Goal: Task Accomplishment & Management: Complete application form

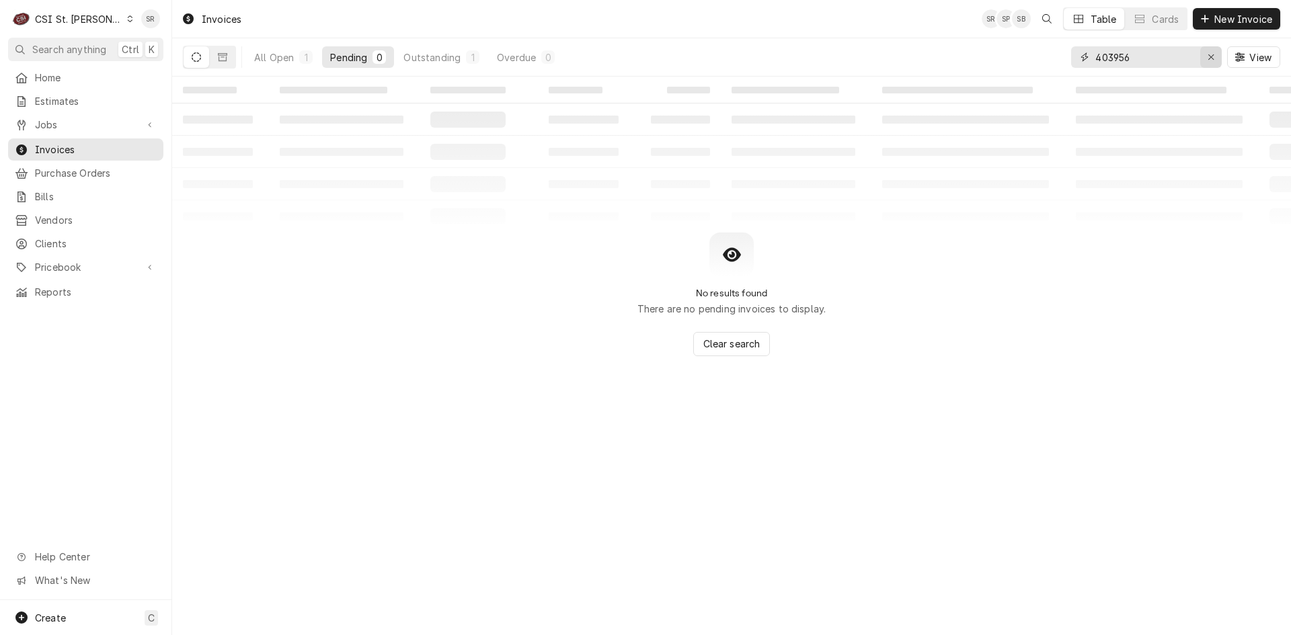
click at [1207, 58] on icon "Erase input" at bounding box center [1210, 56] width 7 height 9
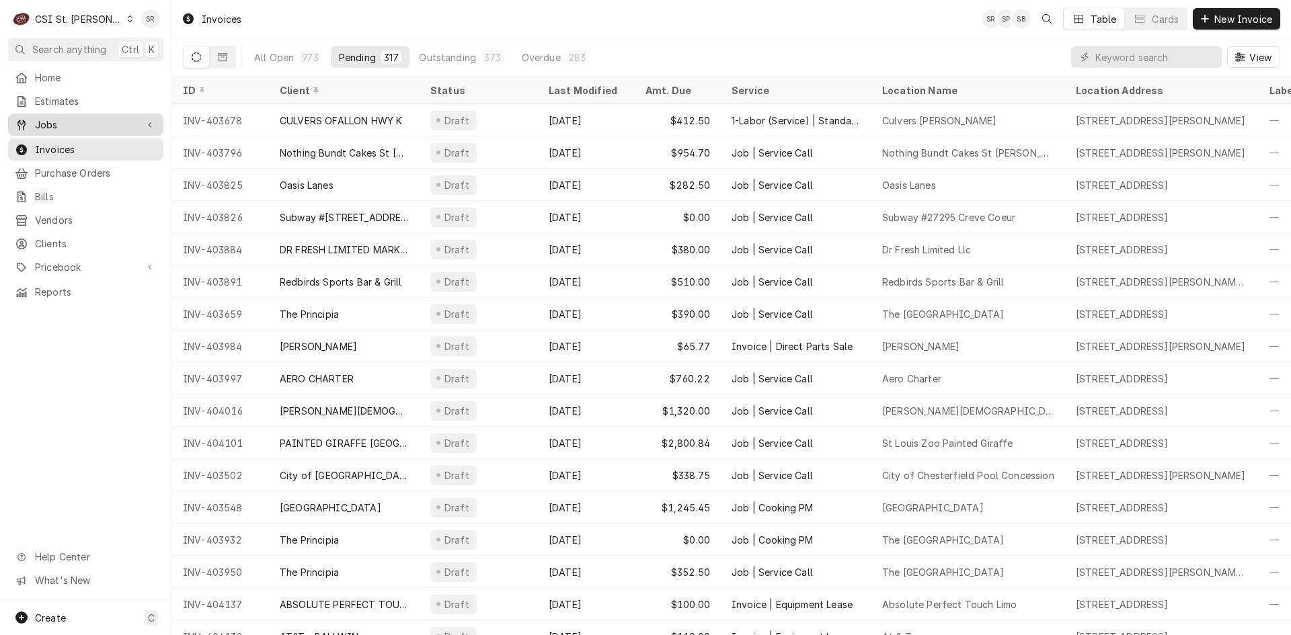
click at [48, 122] on span "Jobs" at bounding box center [85, 125] width 101 height 14
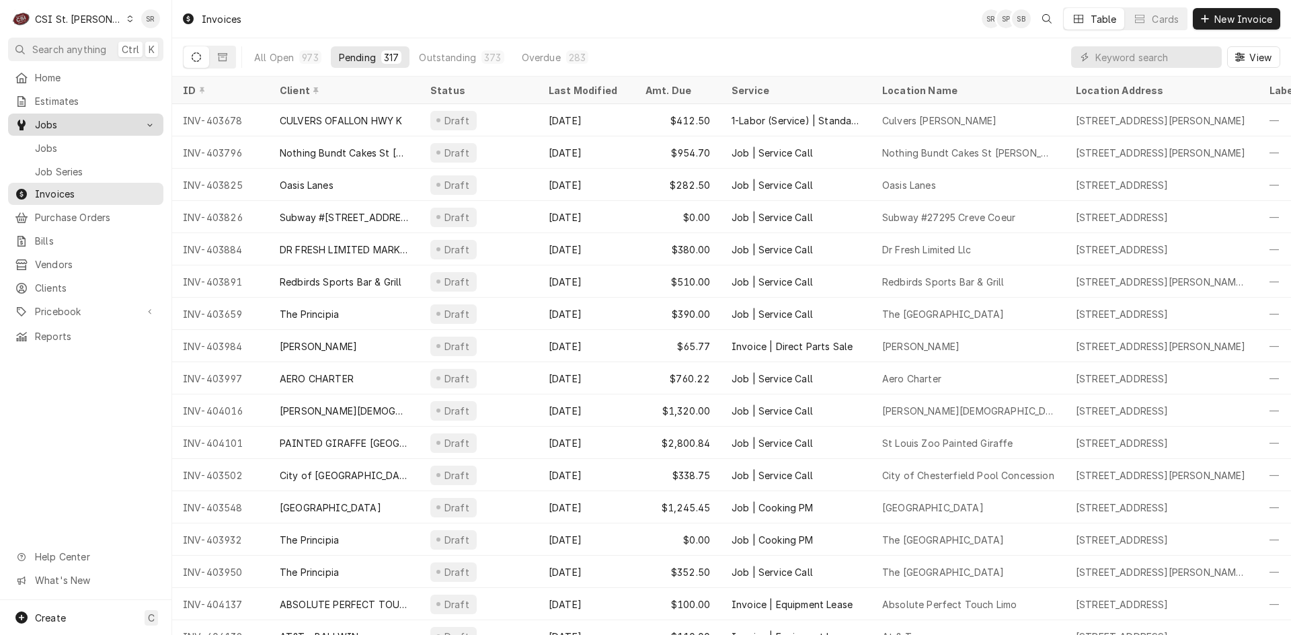
click at [67, 151] on div "Jobs" at bounding box center [86, 148] width 150 height 17
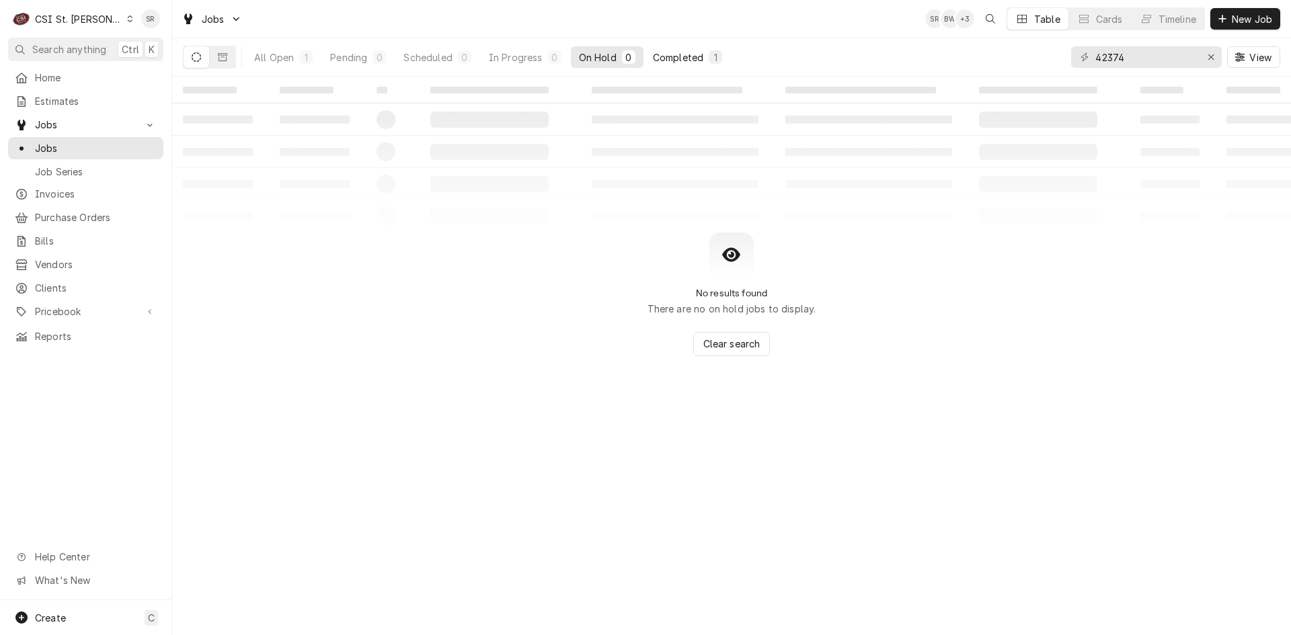
type input "42374"
click at [696, 48] on button "Completed 1" at bounding box center [687, 57] width 85 height 22
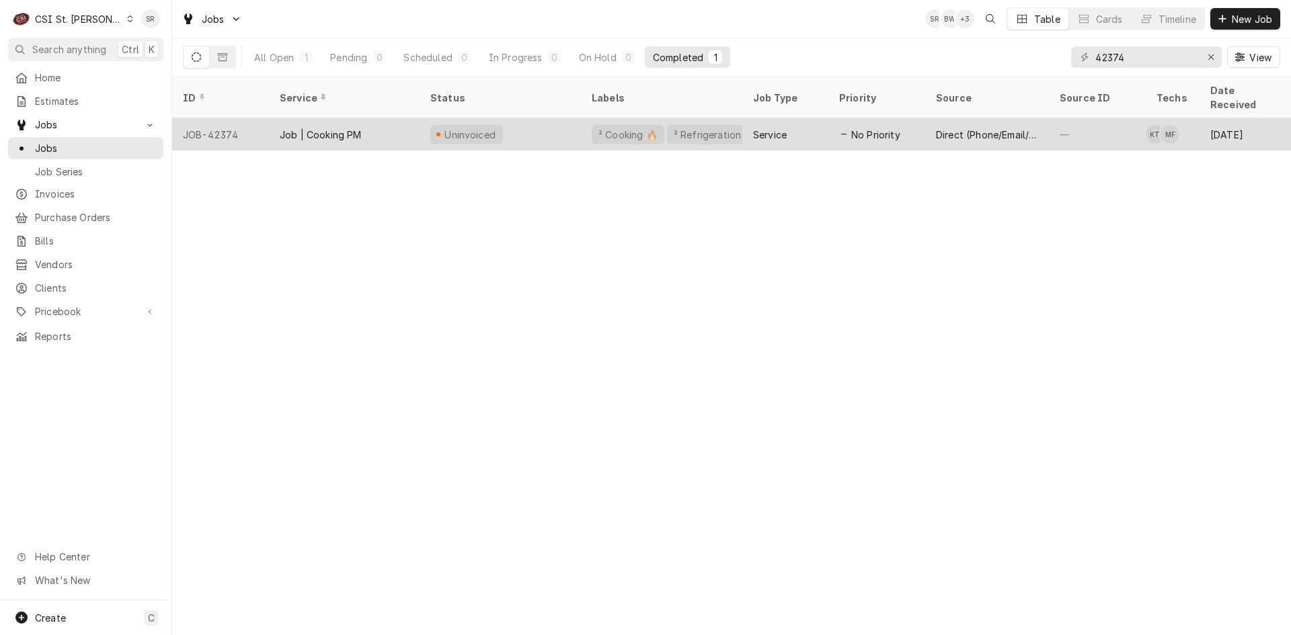
click at [361, 118] on div "Job | Cooking PM" at bounding box center [344, 134] width 151 height 32
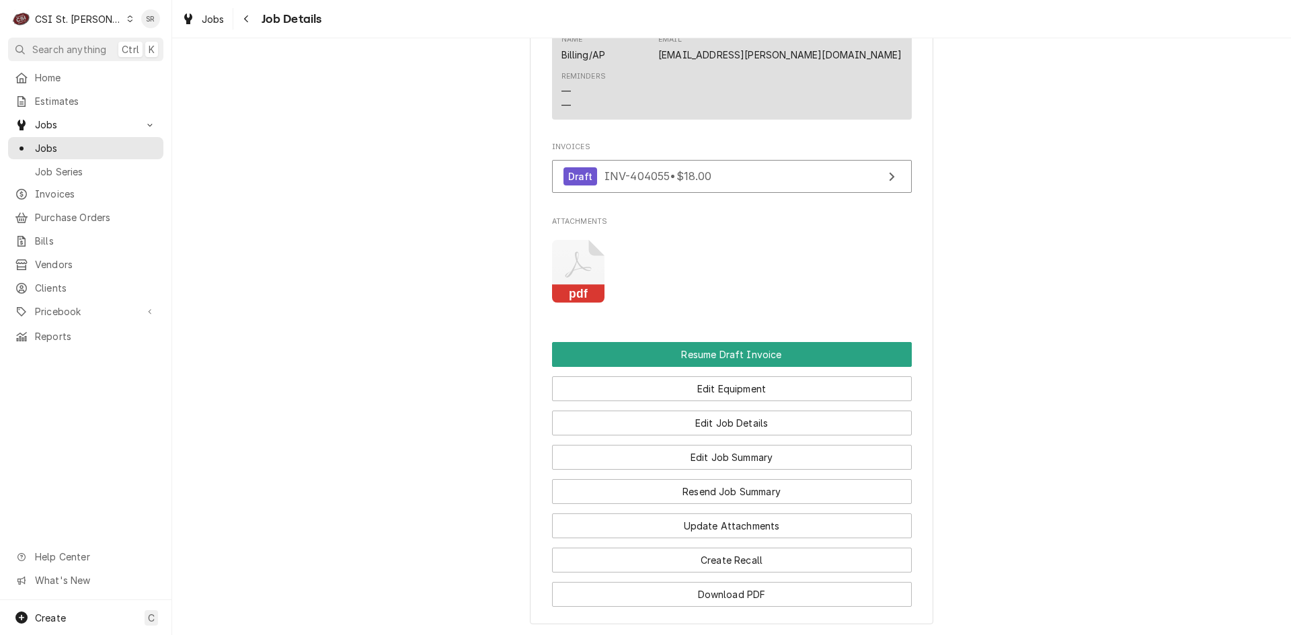
scroll to position [1387, 0]
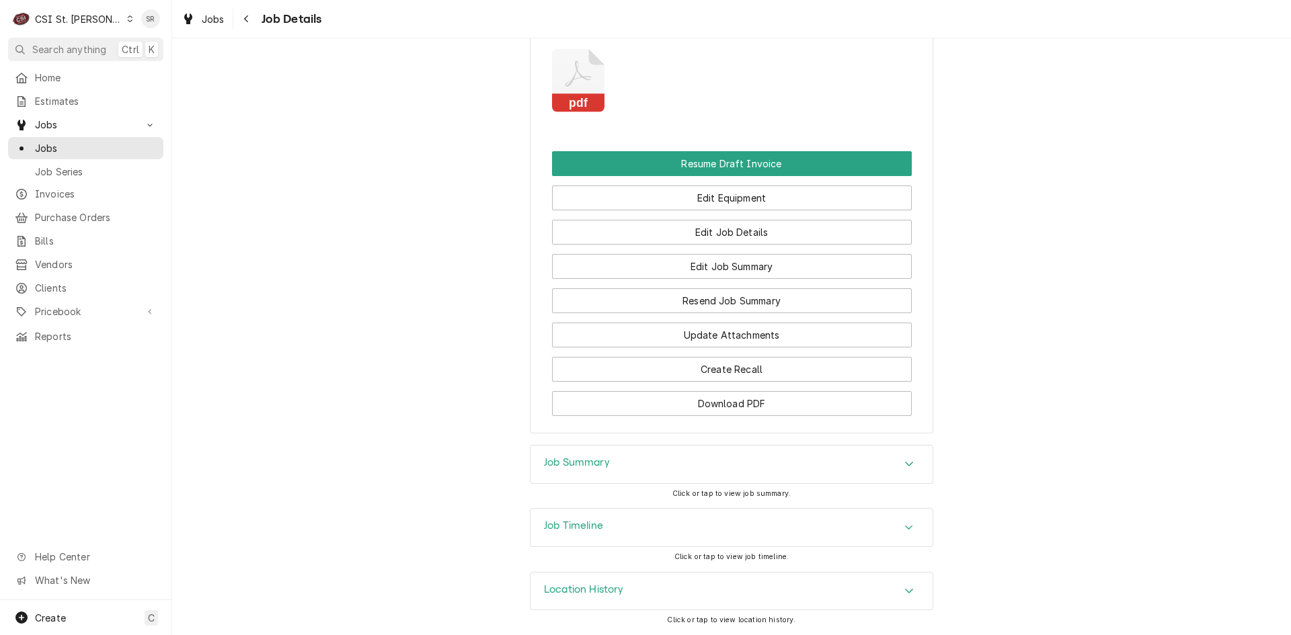
click at [578, 458] on h3 "Job Summary" at bounding box center [577, 462] width 66 height 13
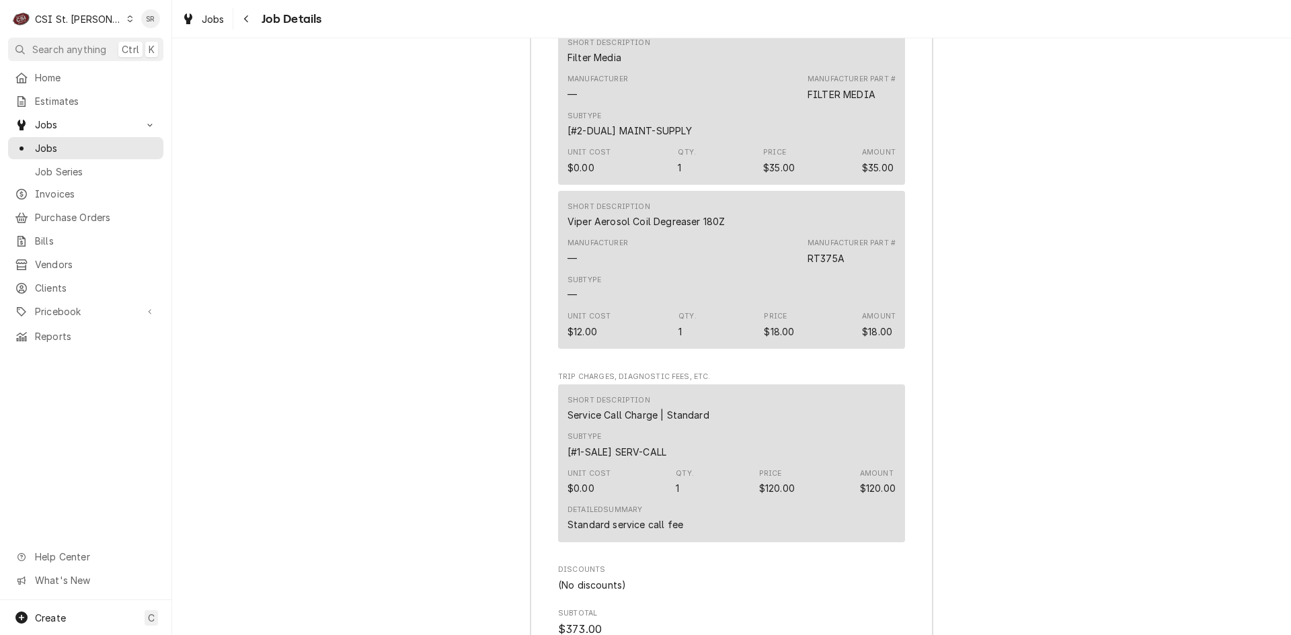
scroll to position [5017, 0]
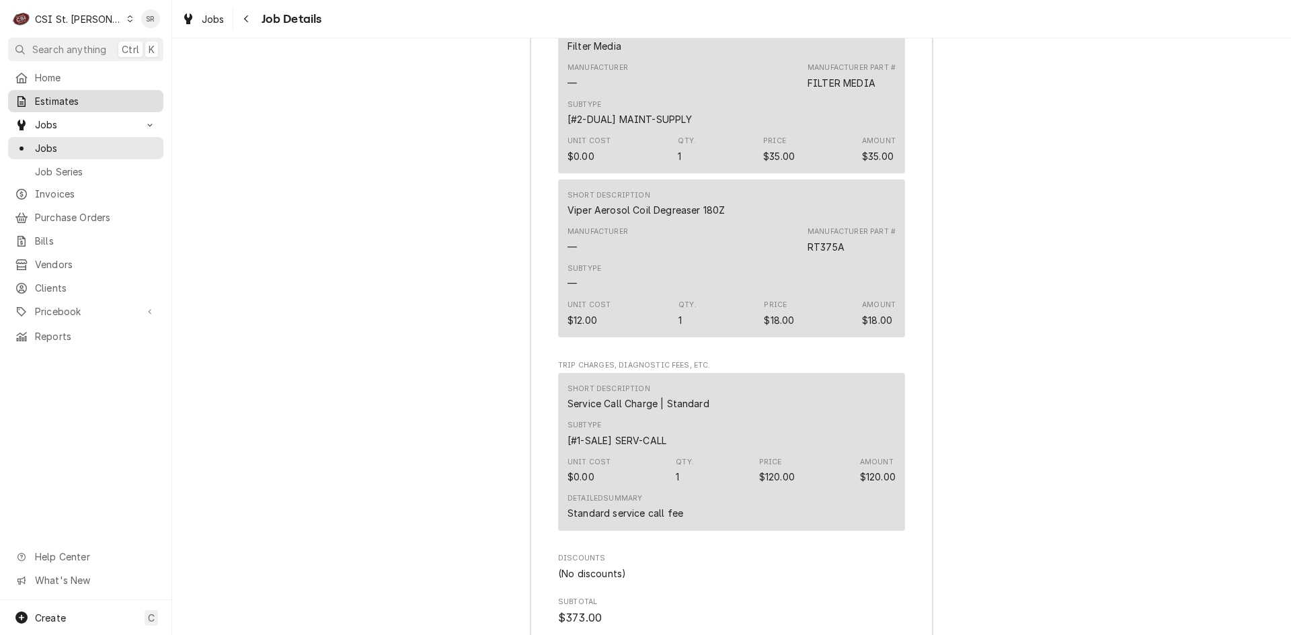
click at [51, 102] on span "Estimates" at bounding box center [96, 101] width 122 height 14
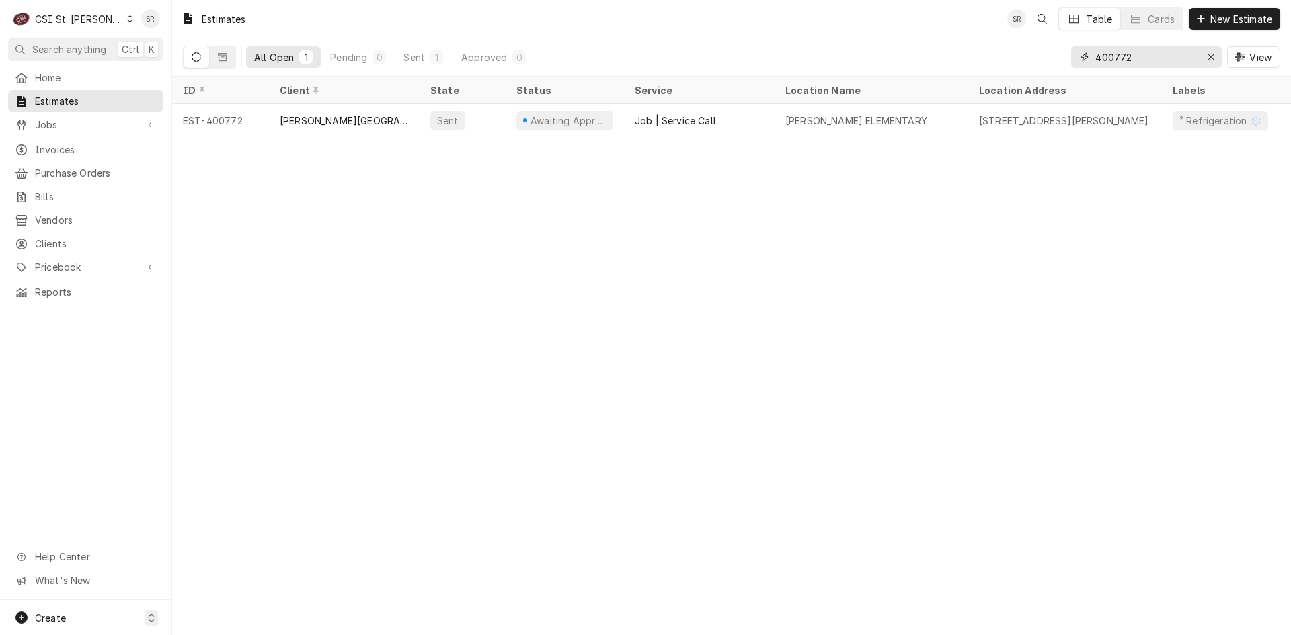
drag, startPoint x: 1135, startPoint y: 59, endPoint x: 1045, endPoint y: 60, distance: 90.1
click at [1045, 60] on div "All Open 1 Pending 0 Sent 1 Approved 0 400772 View" at bounding box center [731, 57] width 1097 height 38
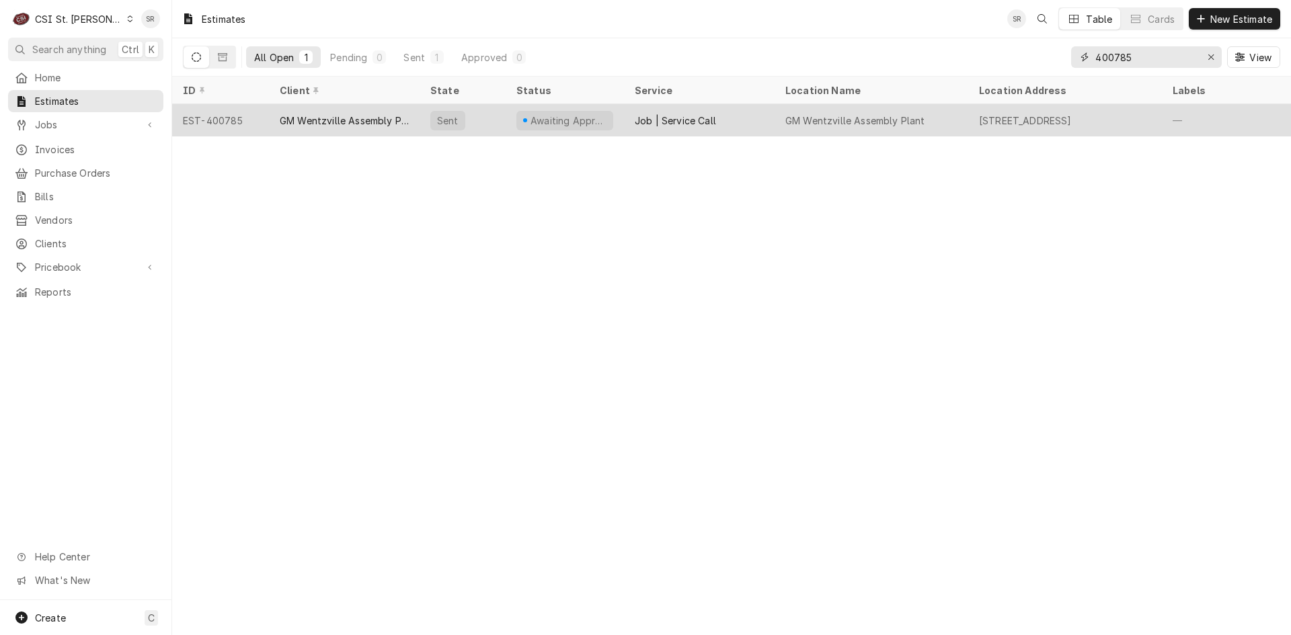
type input "400785"
click at [395, 115] on div "GM Wentzville Assembly Plant" at bounding box center [344, 121] width 129 height 14
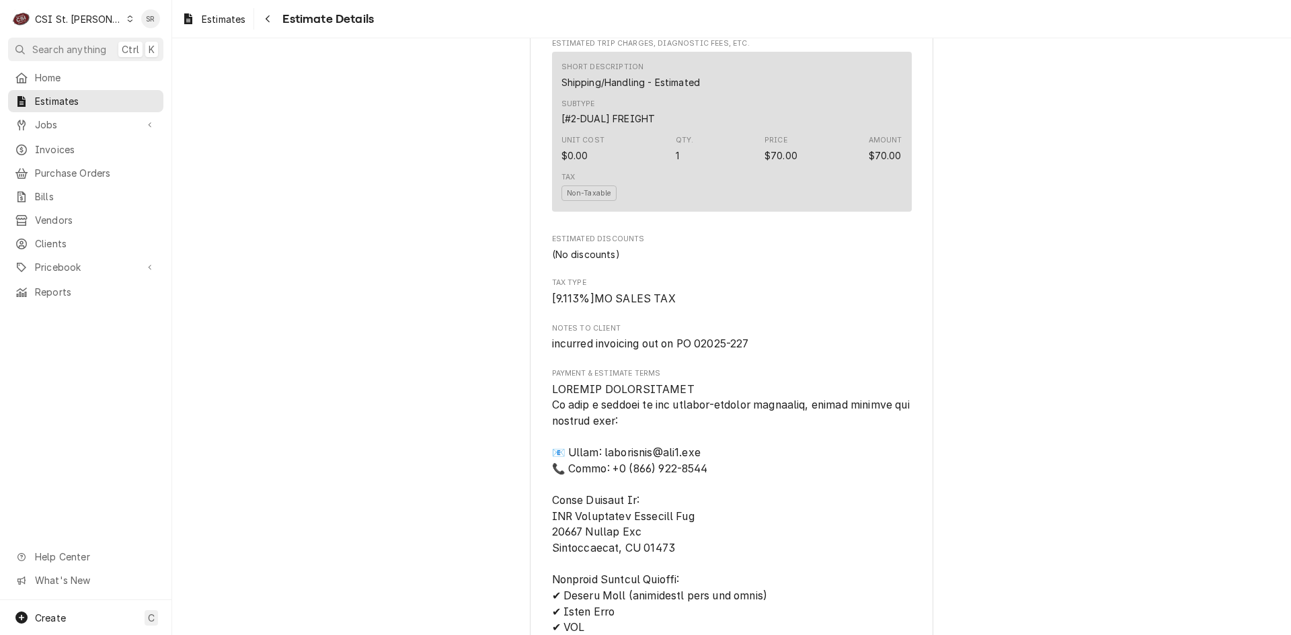
scroll to position [2622, 0]
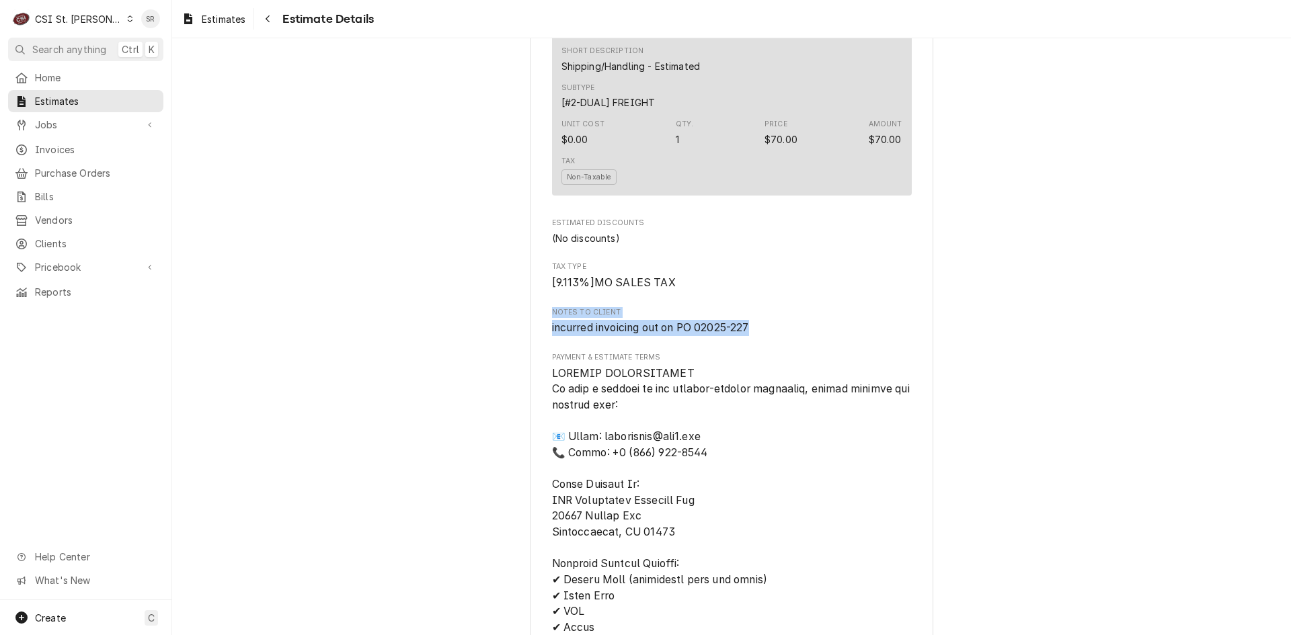
drag, startPoint x: 766, startPoint y: 371, endPoint x: 542, endPoint y: 362, distance: 224.7
copy div "Notes to Client incurred invoicing out on PO 02025-227"
click at [60, 83] on link "Home" at bounding box center [85, 78] width 155 height 22
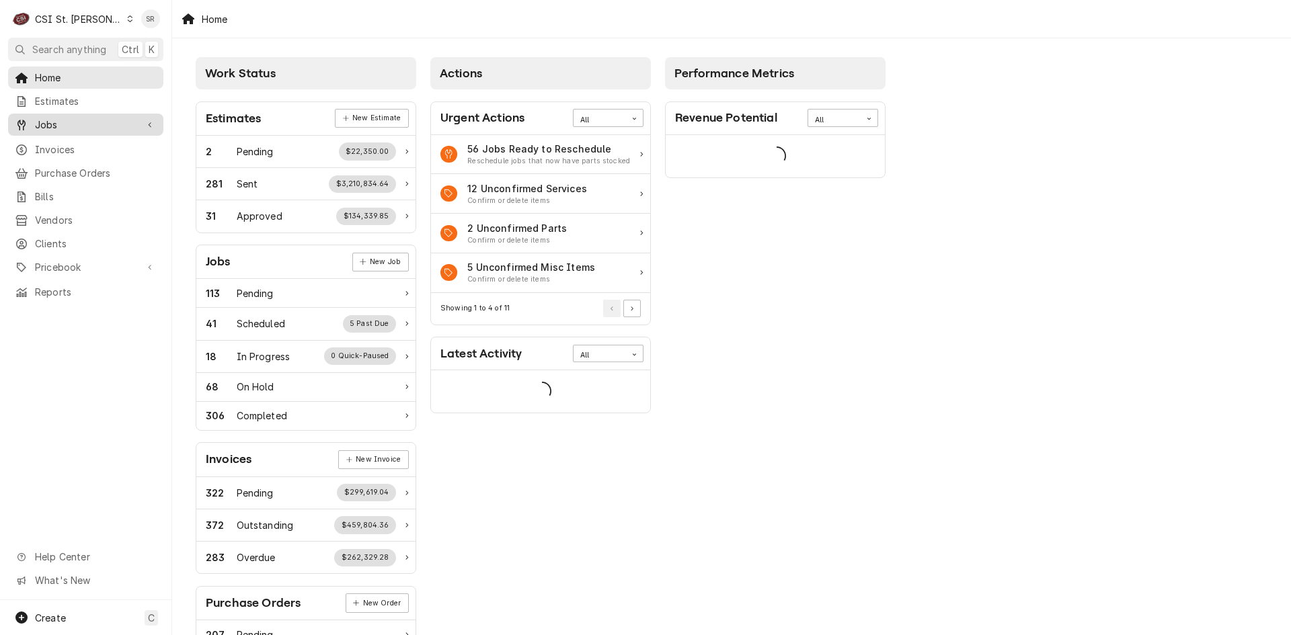
click at [65, 119] on span "Jobs" at bounding box center [85, 125] width 101 height 14
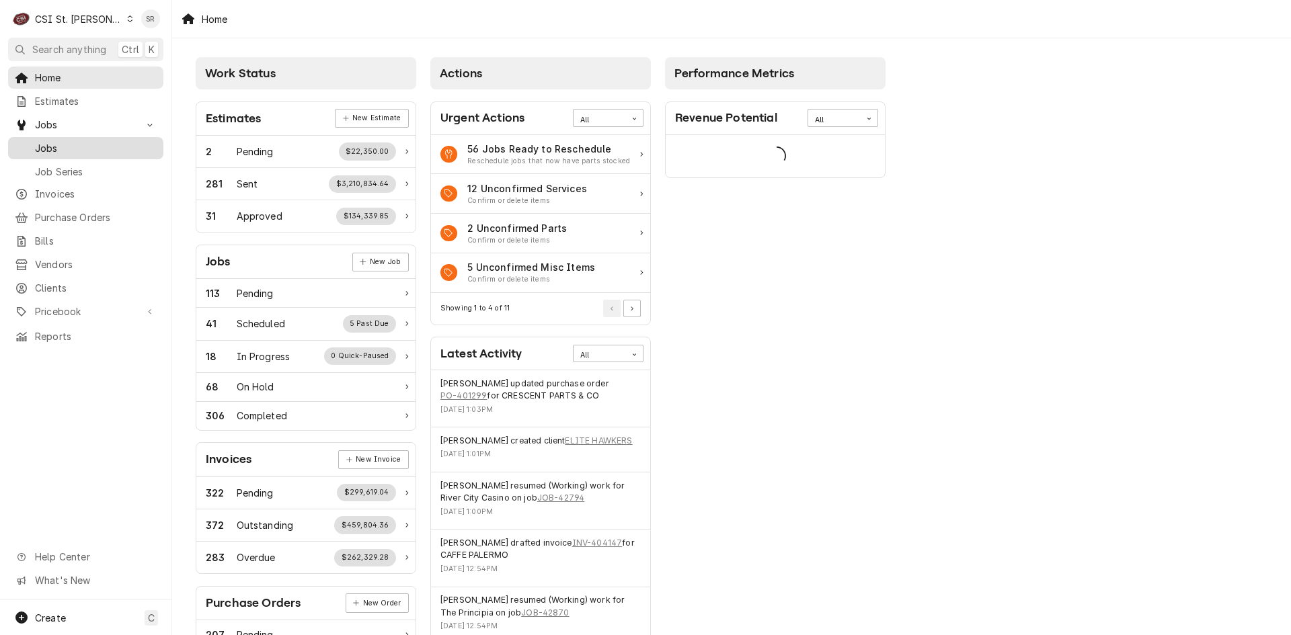
click at [65, 143] on span "Jobs" at bounding box center [96, 148] width 122 height 14
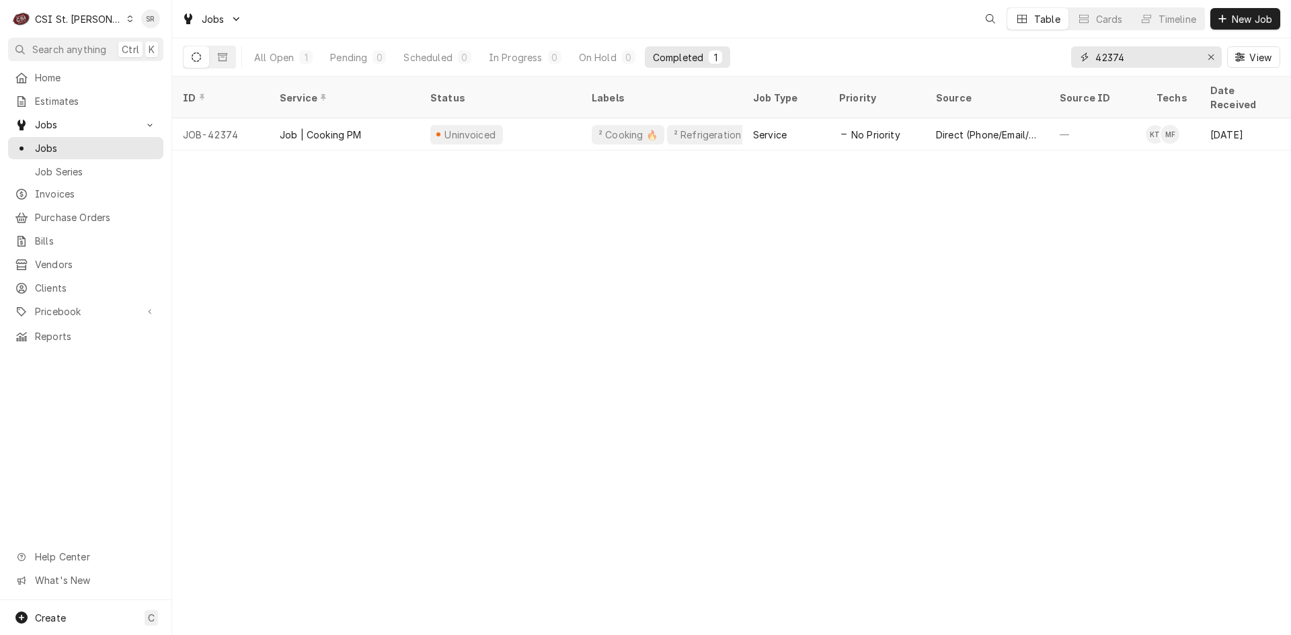
drag, startPoint x: 1145, startPoint y: 63, endPoint x: 1065, endPoint y: 53, distance: 80.0
click at [1065, 53] on div "All Open 1 Pending 0 Scheduled 0 In Progress 0 On Hold 0 Completed 1 42374 View" at bounding box center [731, 57] width 1097 height 38
type input "4"
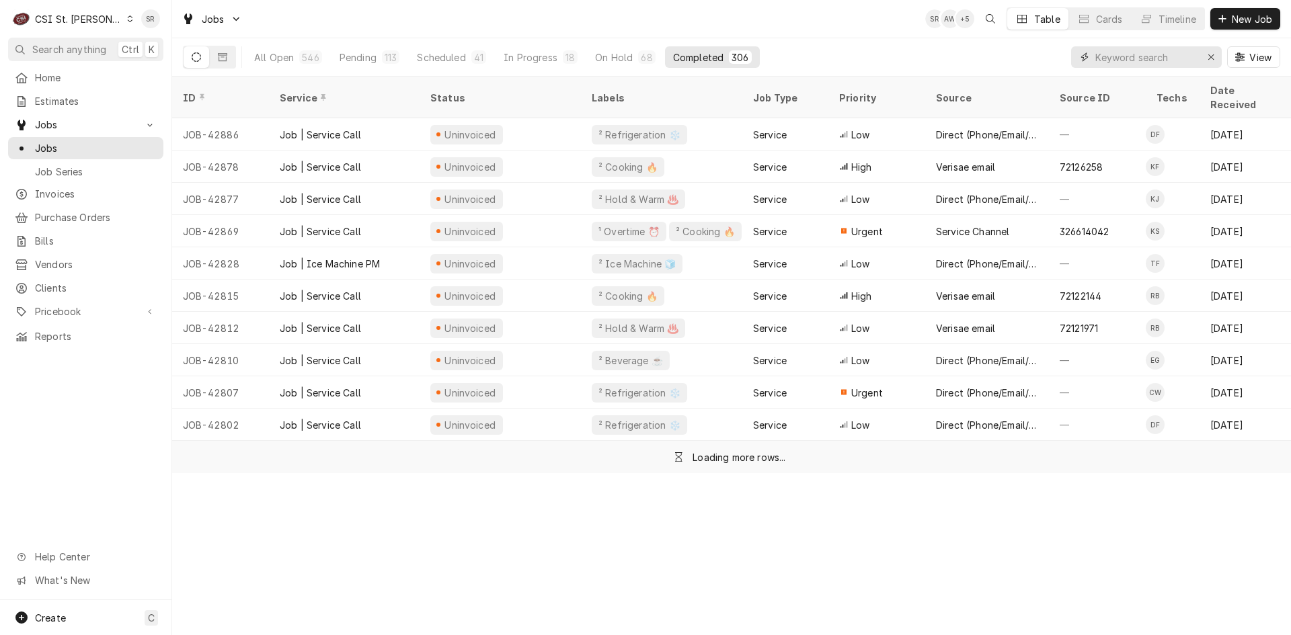
type input "2"
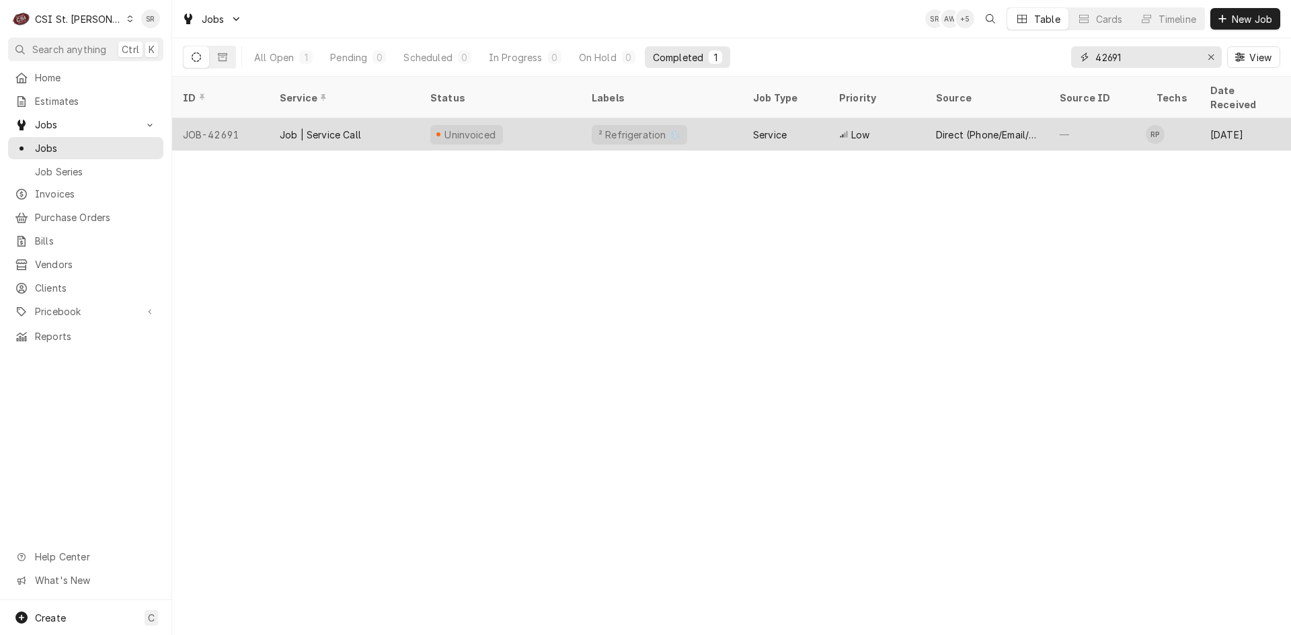
type input "42691"
click at [496, 125] on div "Uninvoiced" at bounding box center [466, 134] width 73 height 19
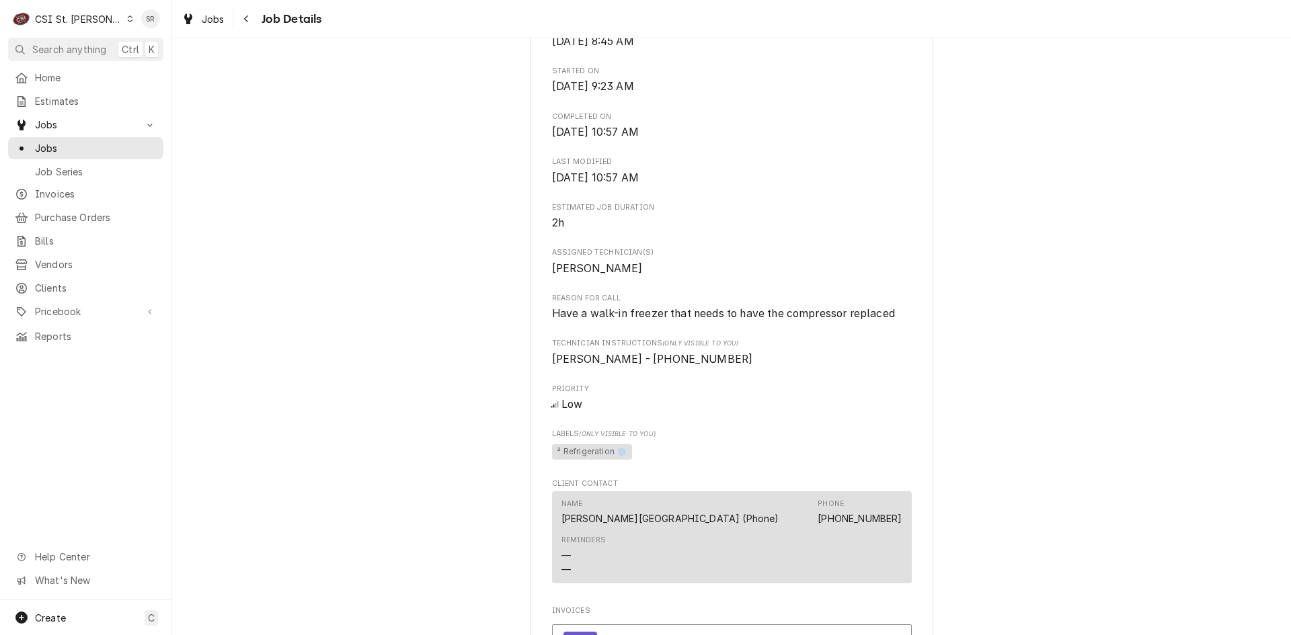
scroll to position [672, 0]
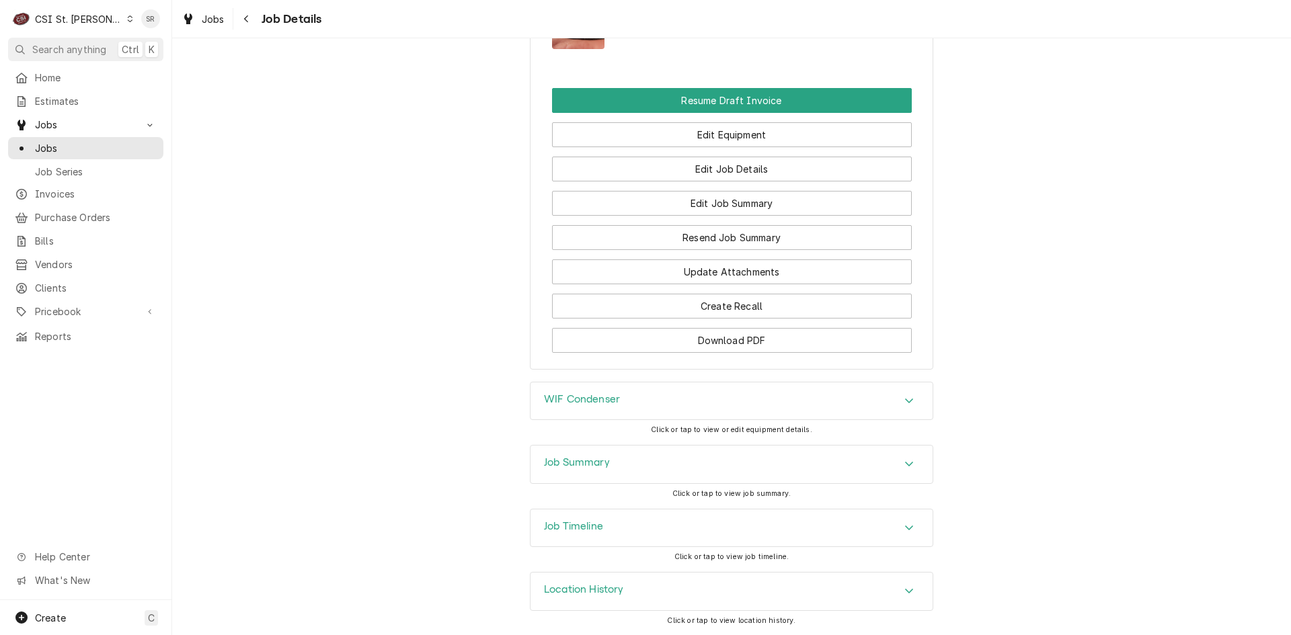
click at [578, 475] on div "Job Summary" at bounding box center [731, 465] width 402 height 38
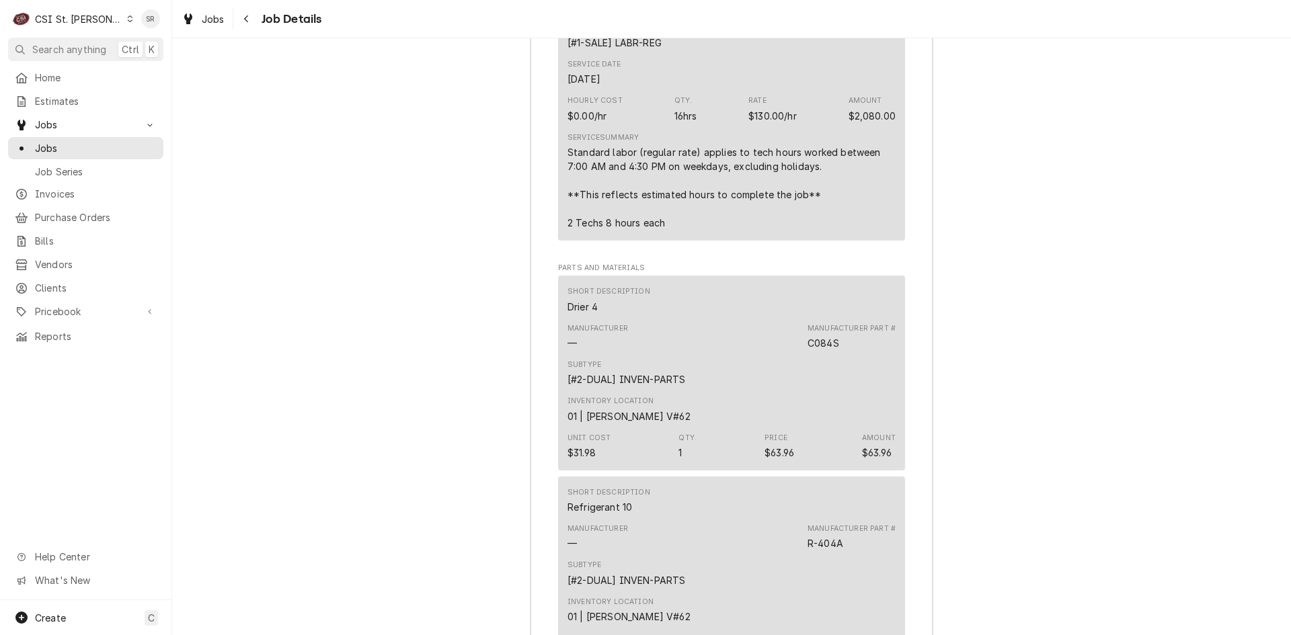
scroll to position [3185, 0]
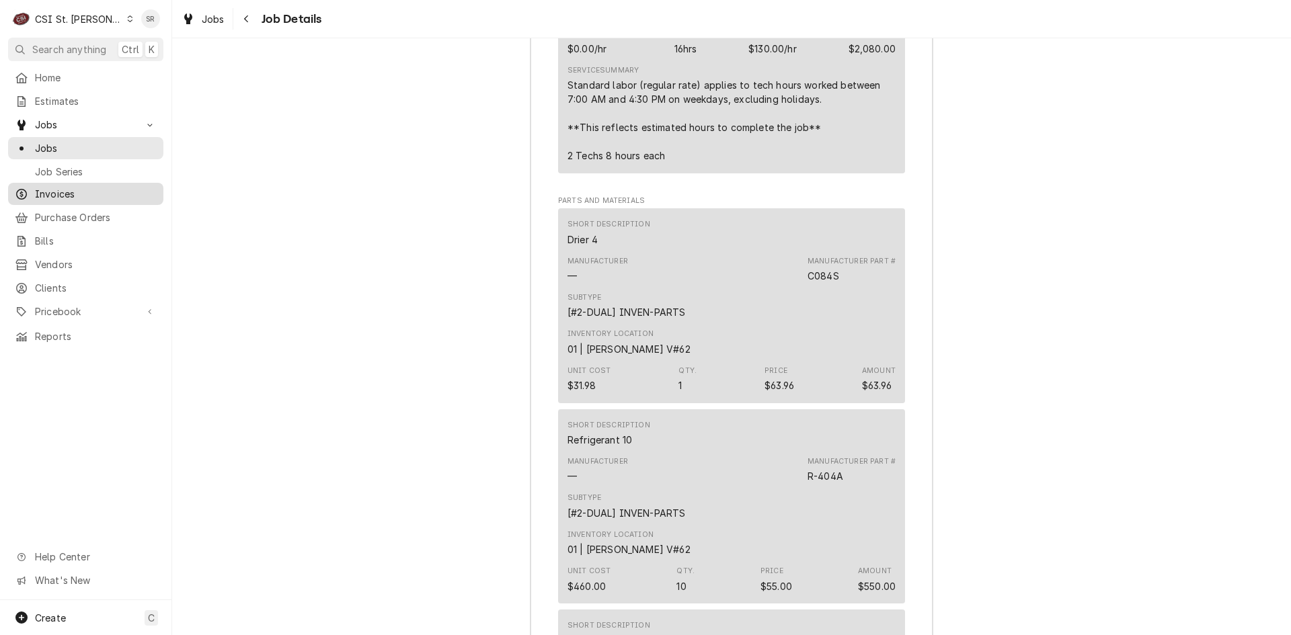
click at [77, 187] on span "Invoices" at bounding box center [96, 194] width 122 height 14
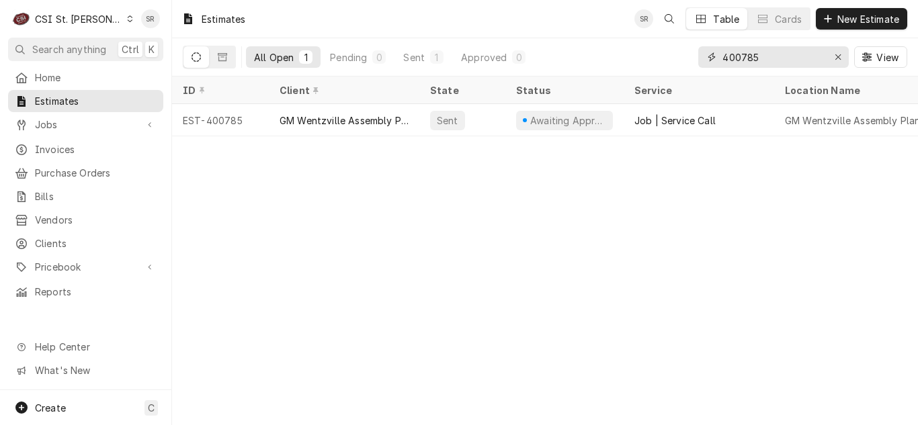
click at [696, 48] on div "All Open 1 Pending 0 Sent 1 Approved 0 400785 View" at bounding box center [545, 57] width 725 height 38
type input "1"
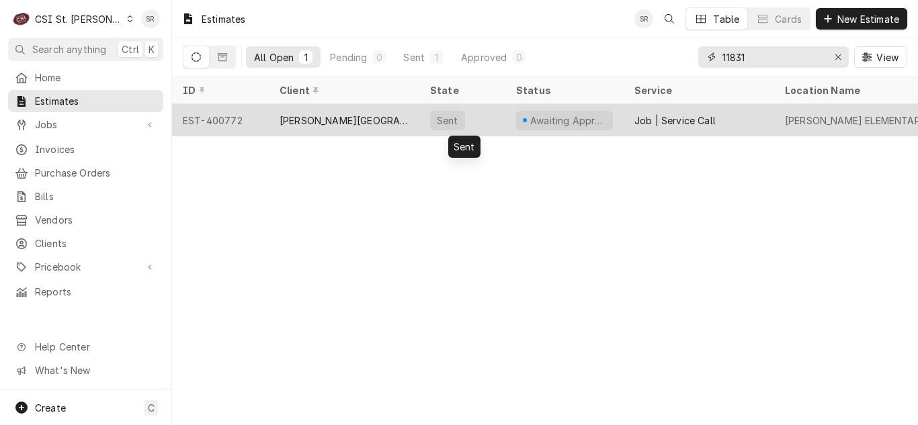
type input "11831"
click at [458, 126] on div "Sent" at bounding box center [462, 120] width 86 height 32
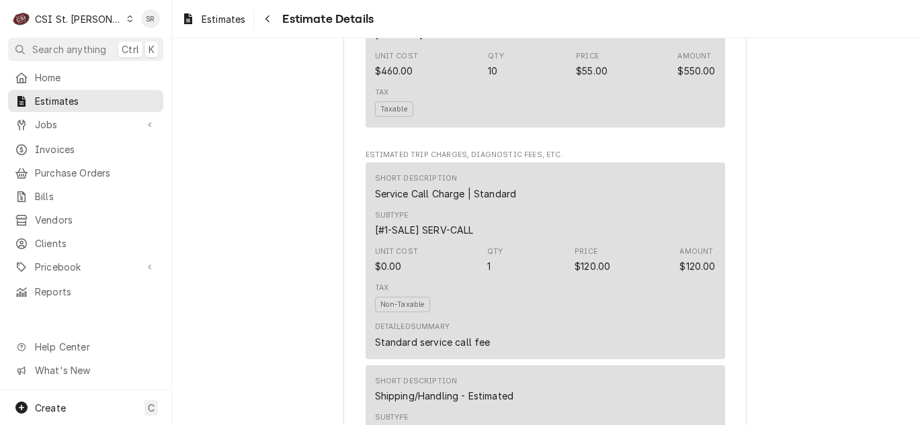
scroll to position [2353, 0]
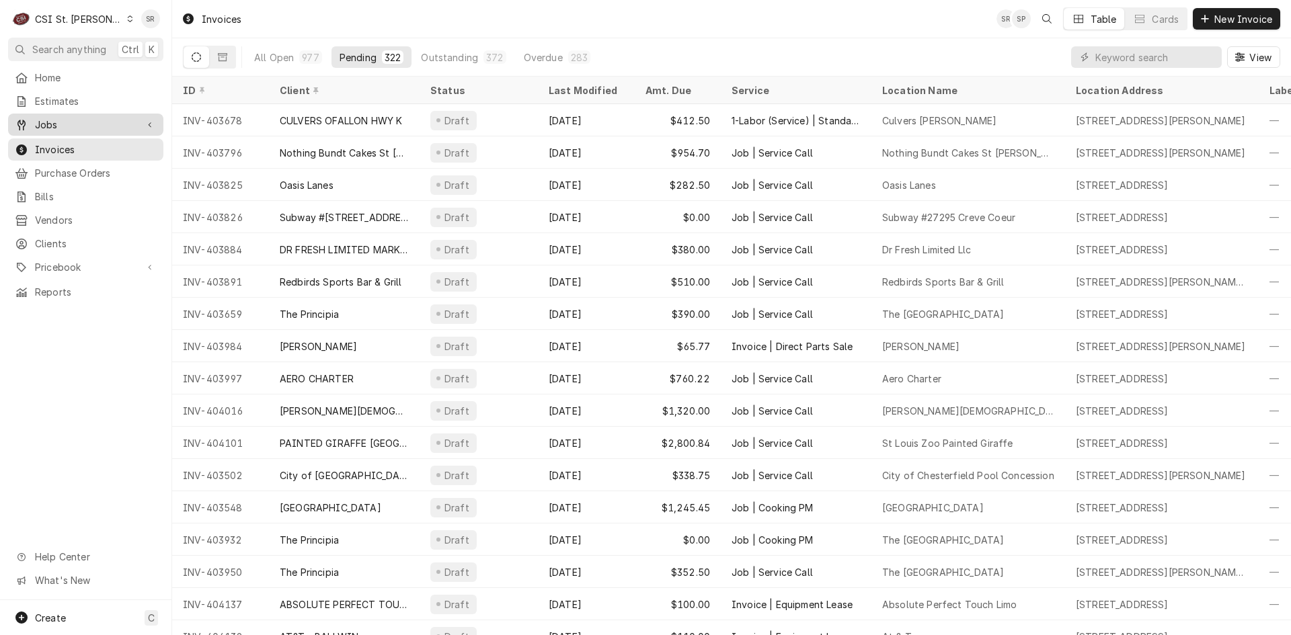
drag, startPoint x: 54, startPoint y: 117, endPoint x: 61, endPoint y: 130, distance: 14.4
click at [54, 118] on span "Jobs" at bounding box center [85, 125] width 101 height 14
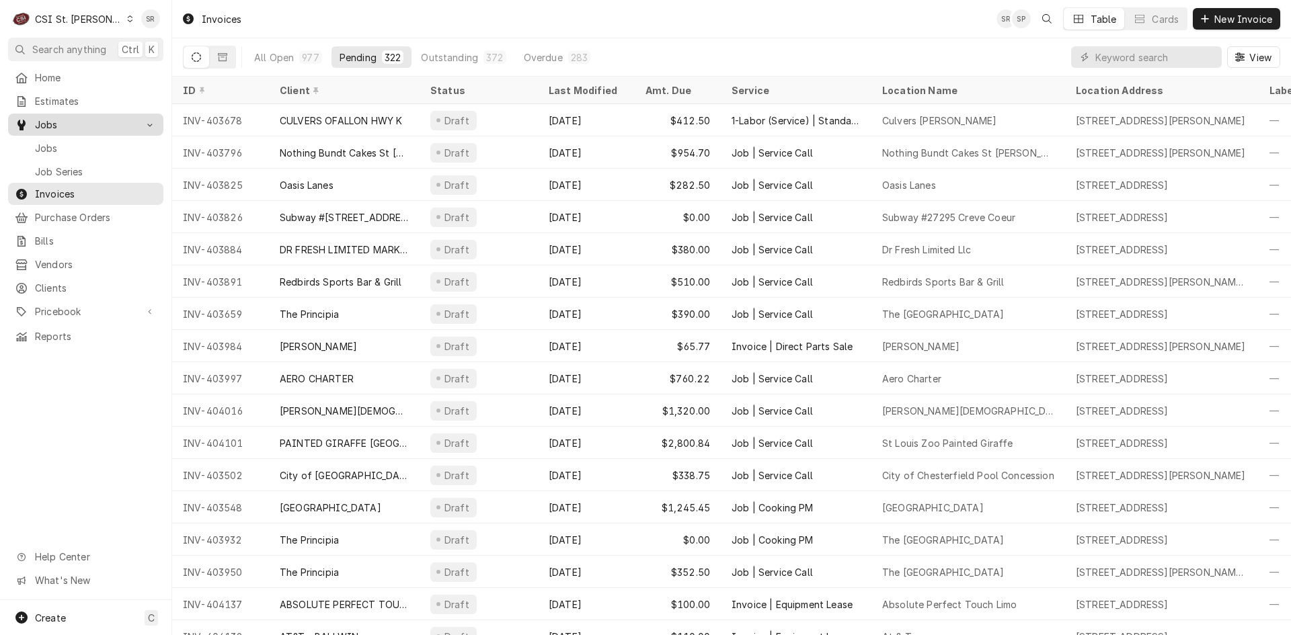
click at [64, 141] on span "Jobs" at bounding box center [96, 148] width 122 height 14
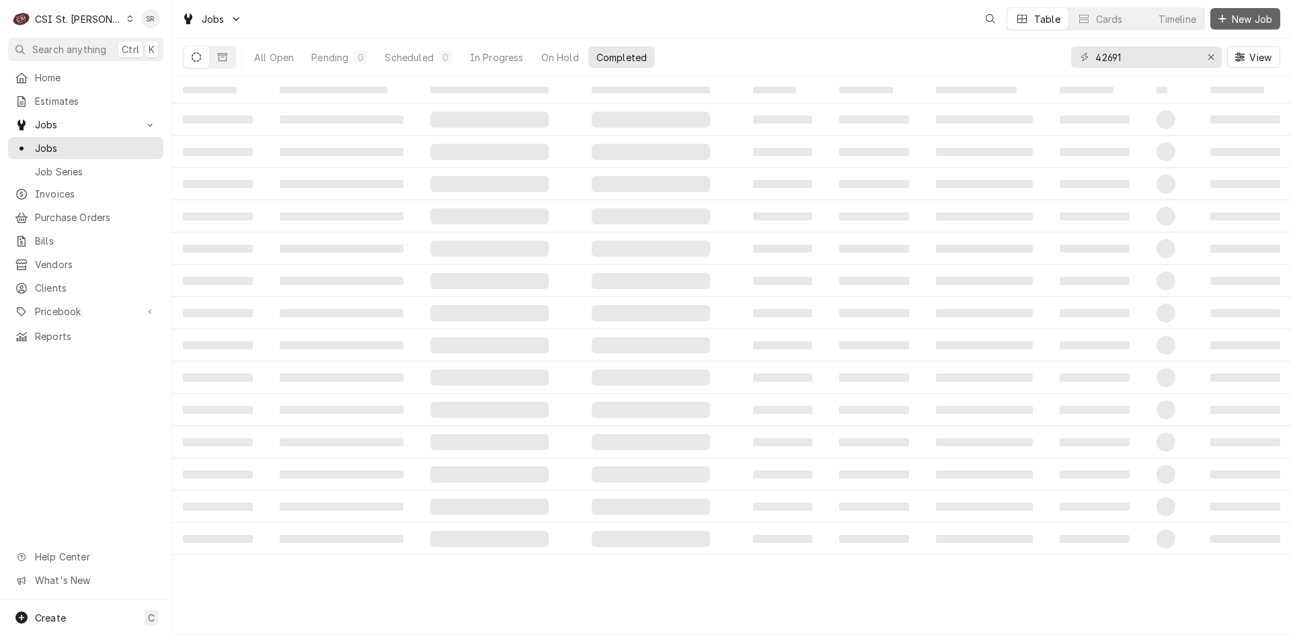
click at [1241, 20] on span "New Job" at bounding box center [1252, 19] width 46 height 14
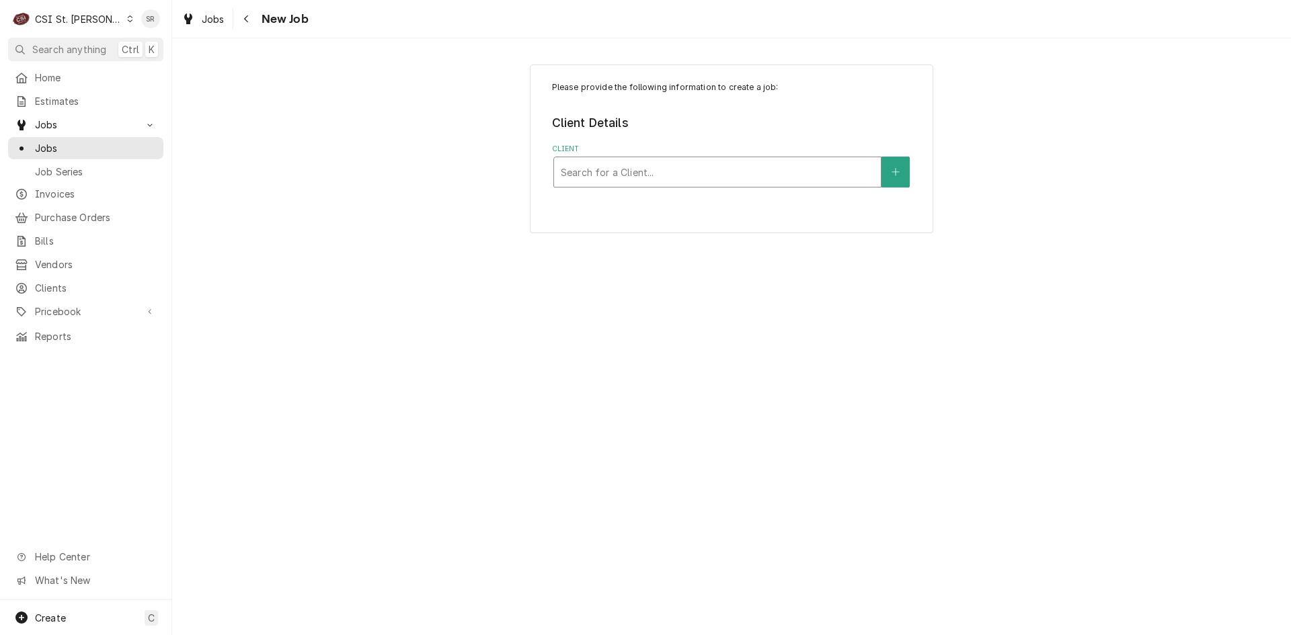
click at [645, 176] on div "Client" at bounding box center [717, 172] width 313 height 24
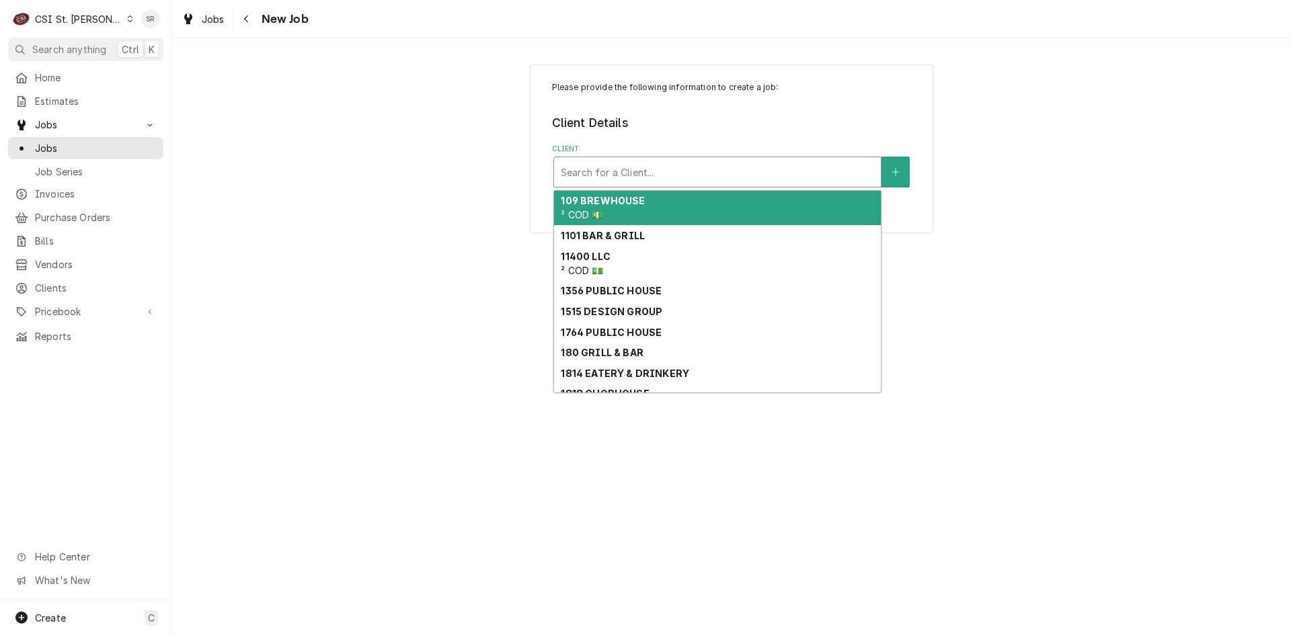
click at [442, 171] on div "Please provide the following information to create a job: Client Details Client…" at bounding box center [731, 148] width 1119 height 192
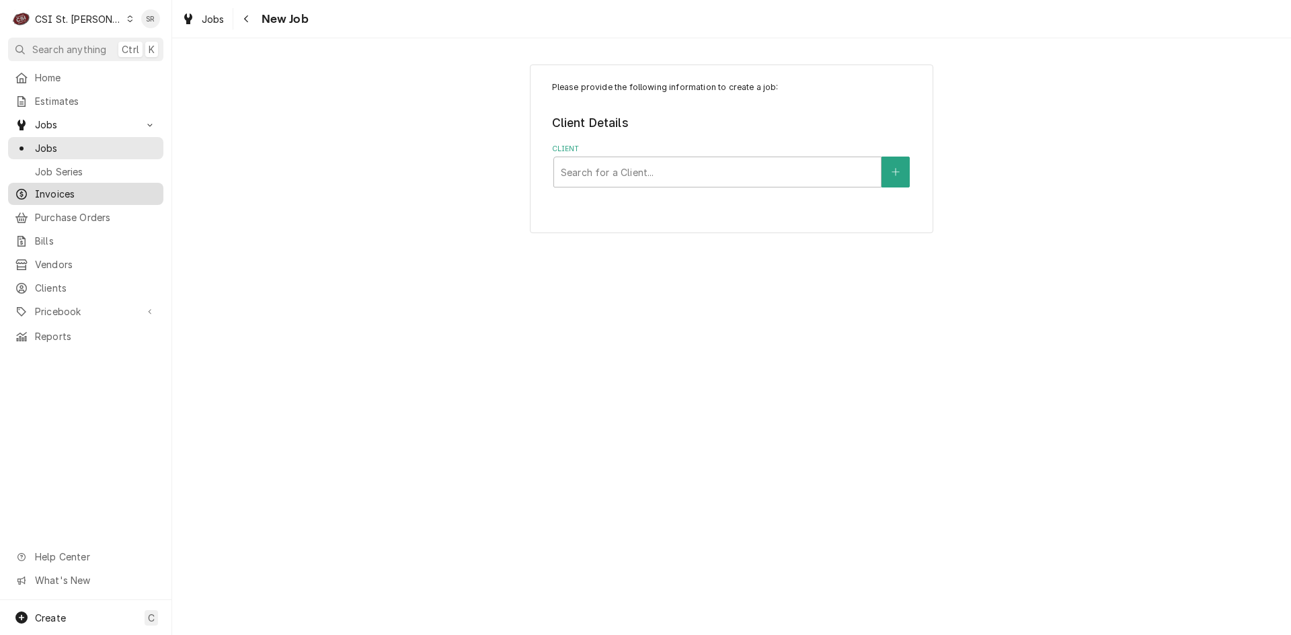
click at [57, 187] on span "Invoices" at bounding box center [96, 194] width 122 height 14
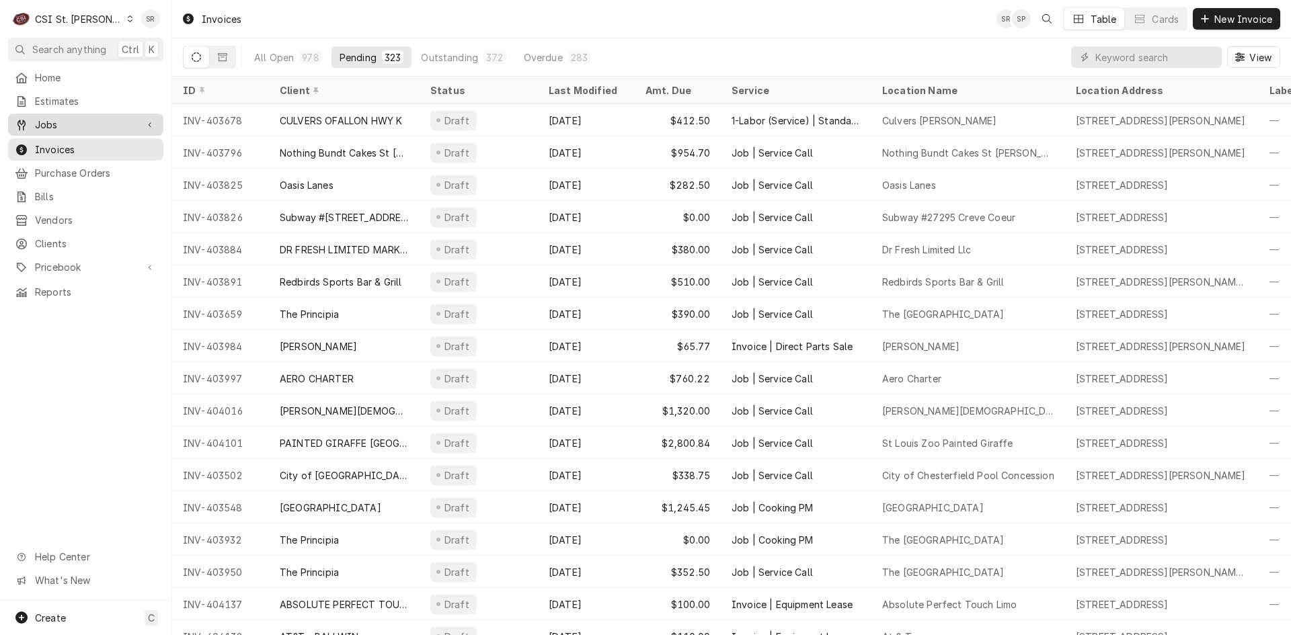
click at [56, 127] on span "Jobs" at bounding box center [85, 125] width 101 height 14
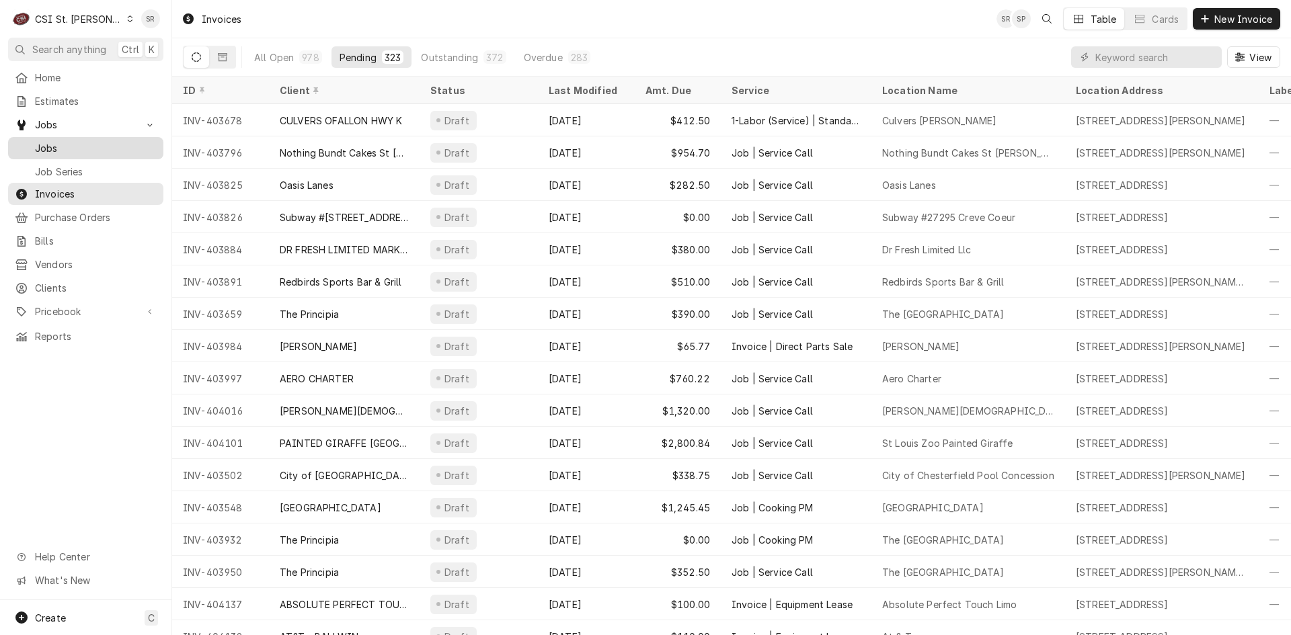
click at [59, 145] on span "Jobs" at bounding box center [96, 148] width 122 height 14
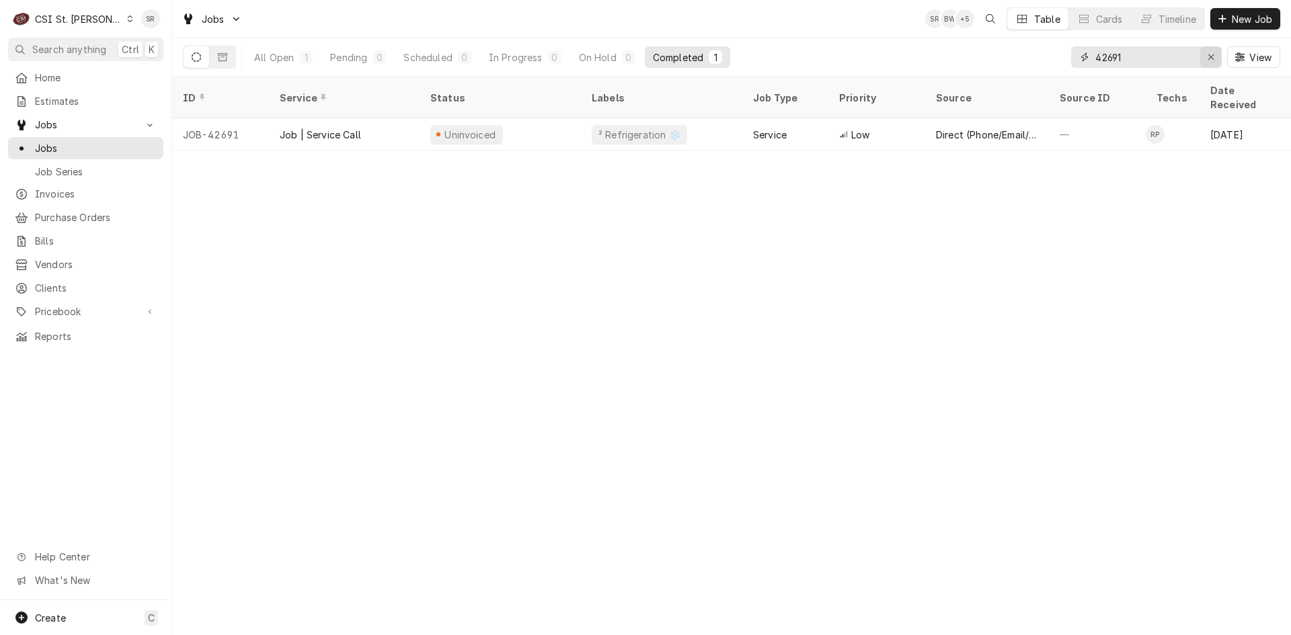
click at [1209, 55] on icon "Erase input" at bounding box center [1210, 56] width 7 height 9
